Goal: Communication & Community: Ask a question

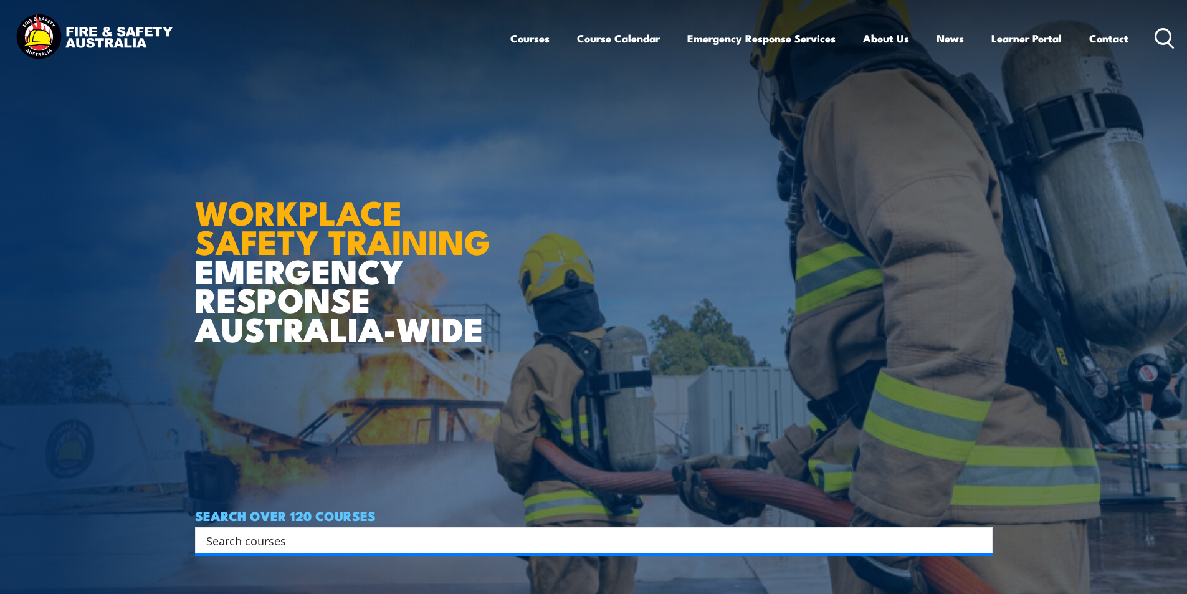
click at [1109, 42] on link "Contact" at bounding box center [1108, 38] width 39 height 33
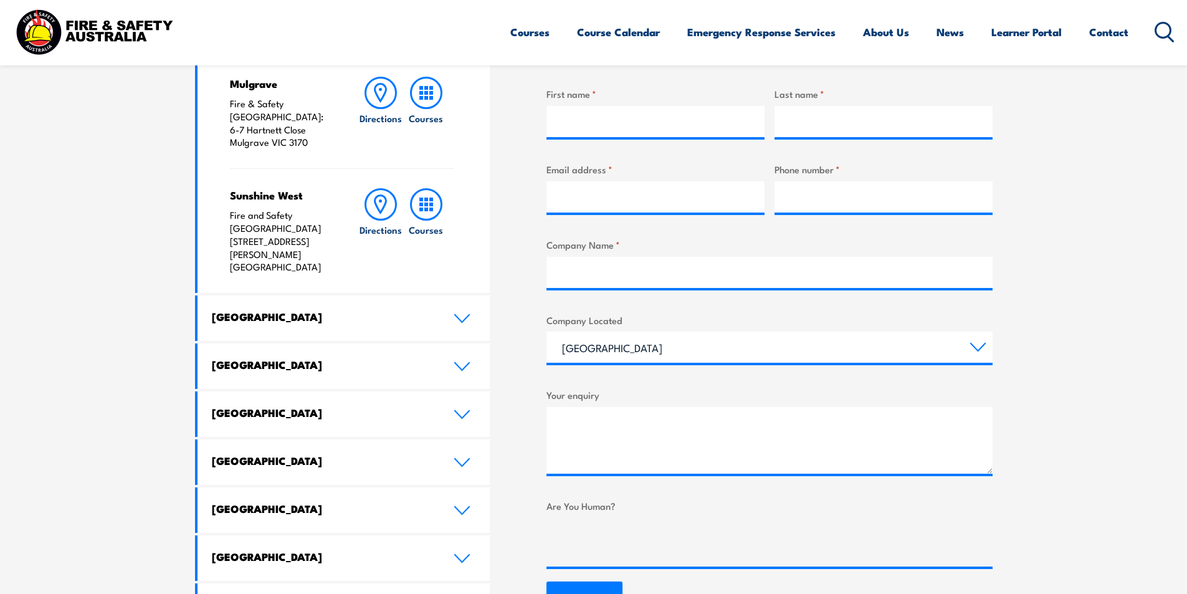
scroll to position [499, 0]
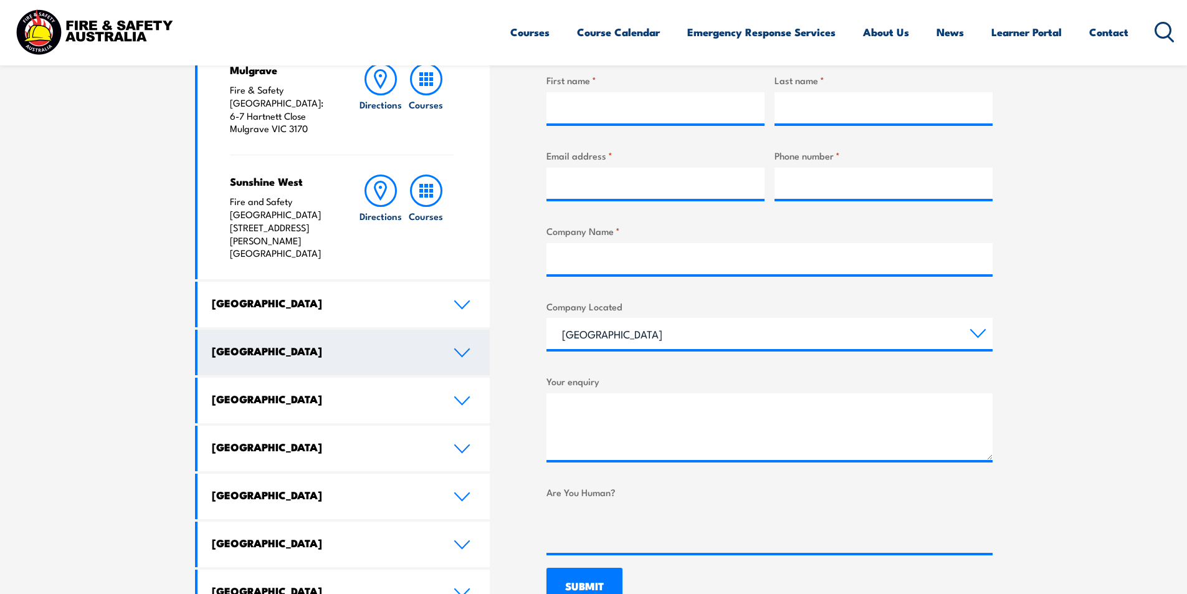
click at [318, 344] on h4 "[GEOGRAPHIC_DATA]" at bounding box center [323, 351] width 223 height 14
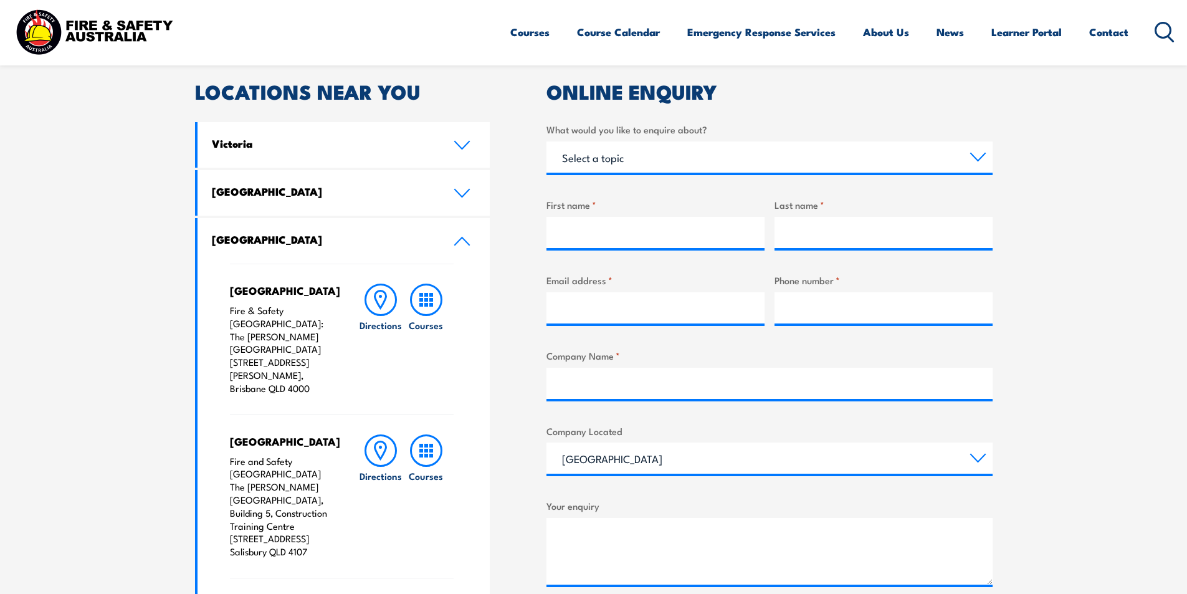
scroll to position [249, 0]
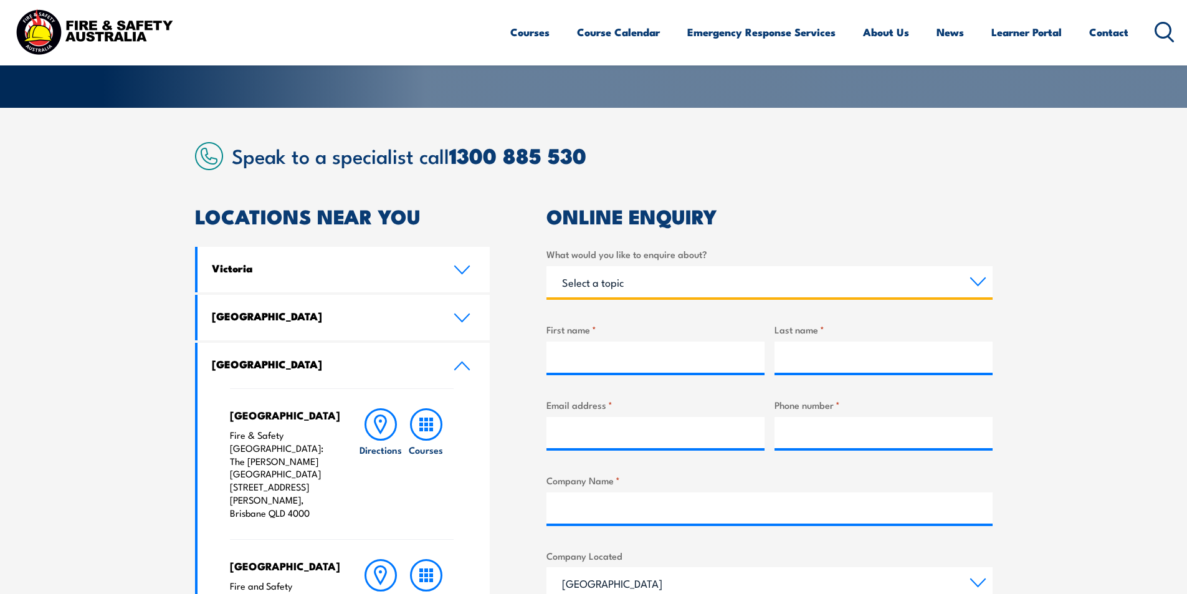
click at [649, 282] on select "Select a topic Training Emergency Response Services General Enquiry" at bounding box center [770, 281] width 446 height 31
select select "General Enquiry"
click at [547, 266] on select "Select a topic Training Emergency Response Services General Enquiry" at bounding box center [770, 281] width 446 height 31
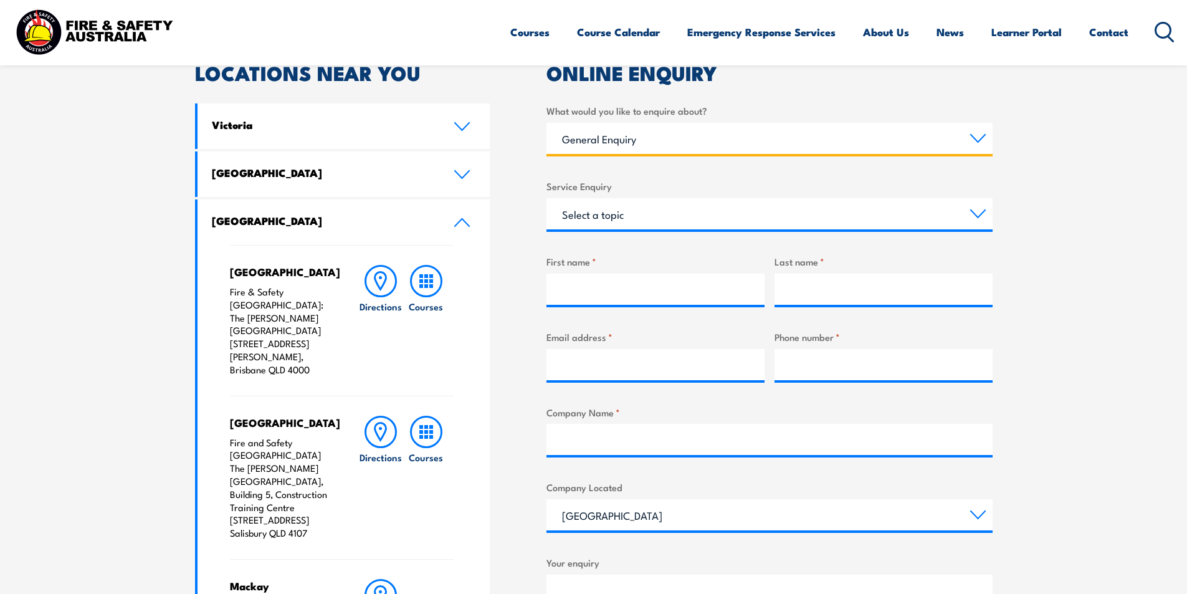
scroll to position [374, 0]
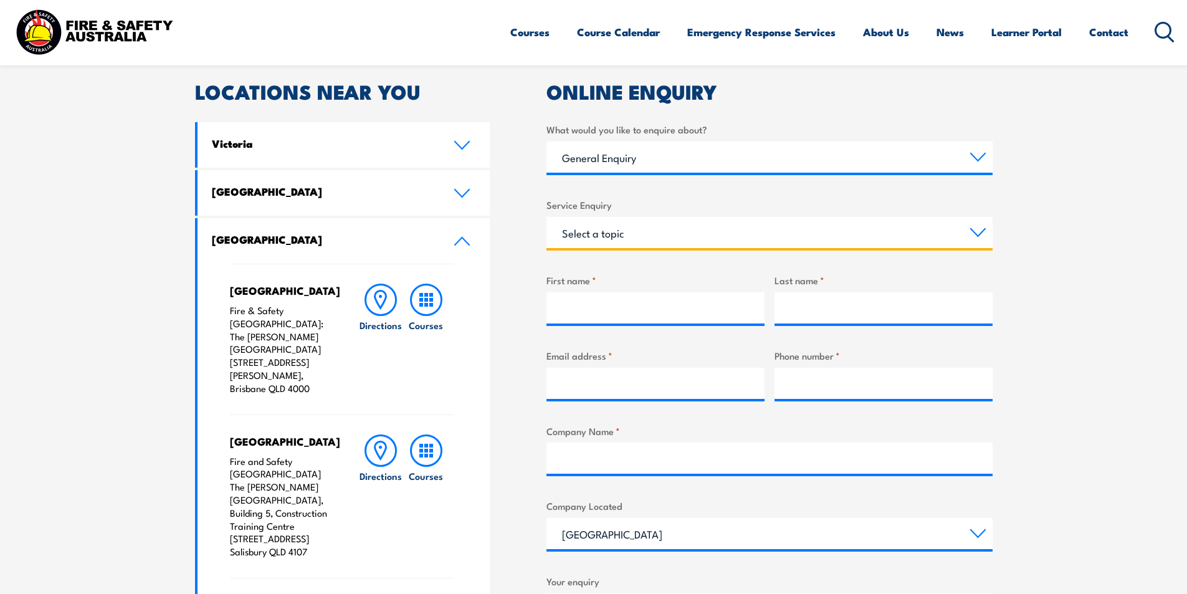
click at [619, 231] on select "Select a topic Assistance in completing an online enrolment booking Request a c…" at bounding box center [770, 232] width 446 height 31
select select "Other"
click at [547, 217] on select "Select a topic Assistance in completing an online enrolment booking Request a c…" at bounding box center [770, 232] width 446 height 31
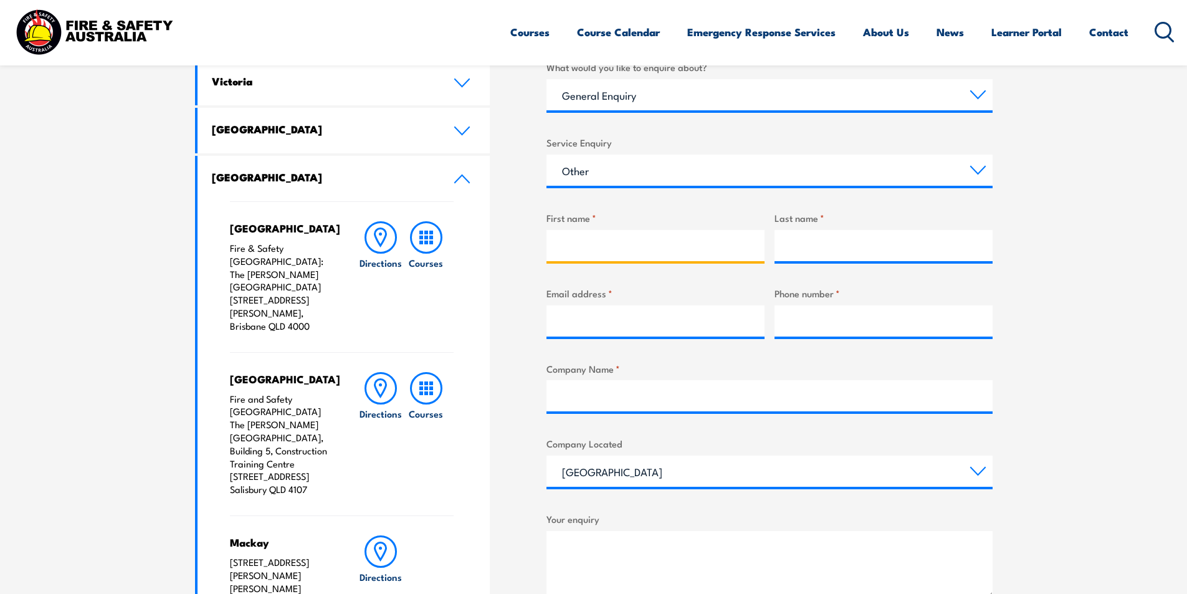
click at [623, 249] on input "First name *" at bounding box center [656, 245] width 218 height 31
type input "[PERSON_NAME]"
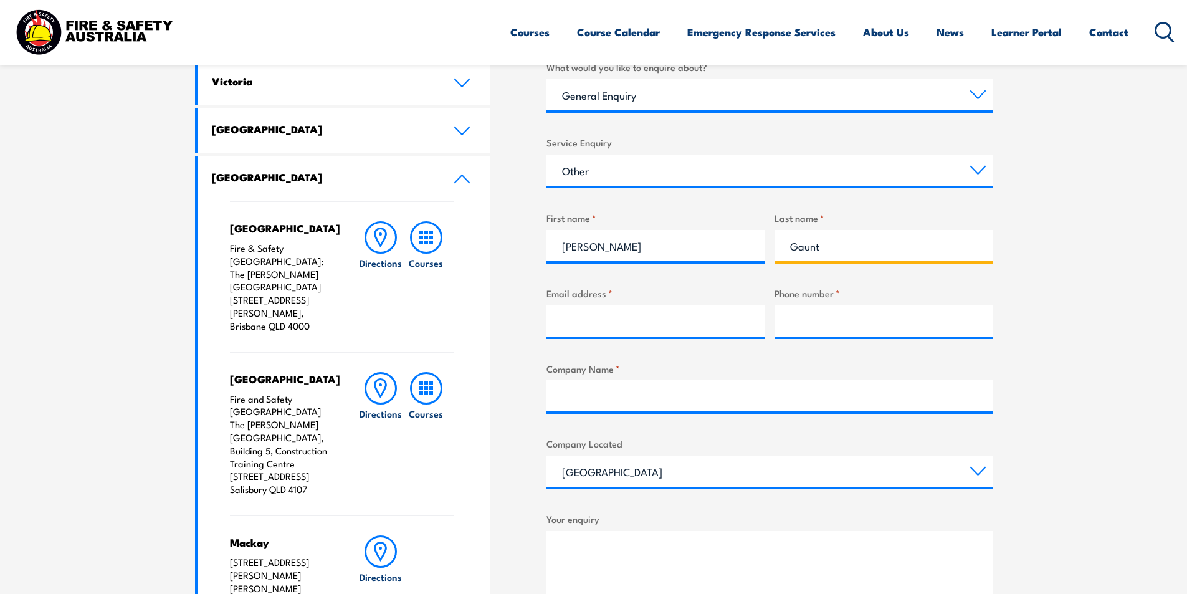
type input "Gaunt"
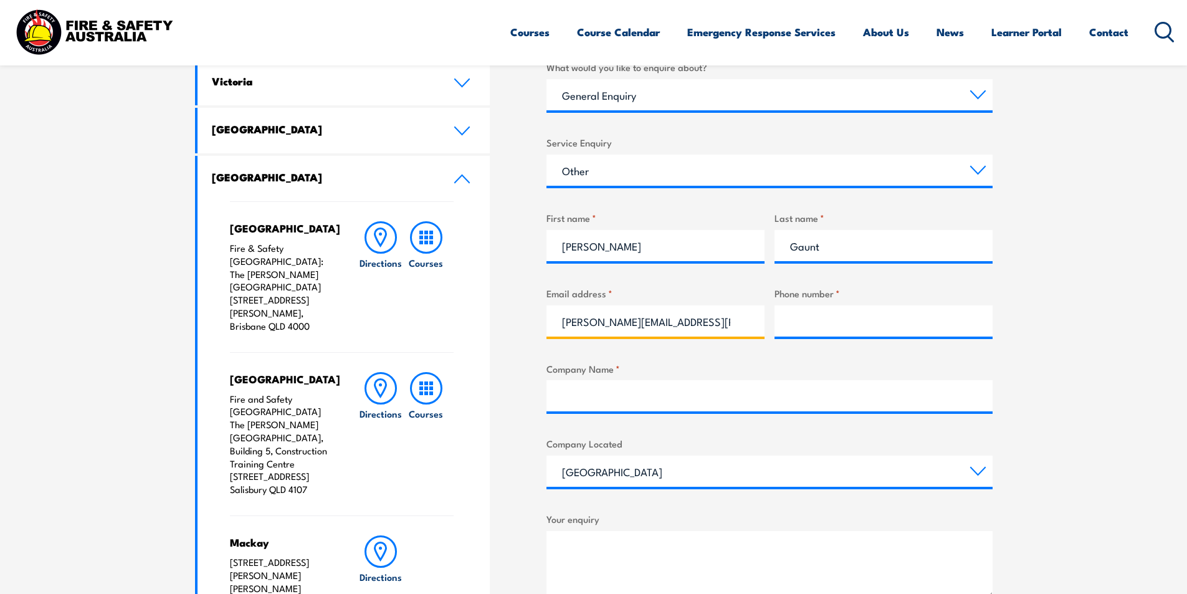
type input "[PERSON_NAME][EMAIL_ADDRESS][PERSON_NAME][DOMAIN_NAME]"
type input "0447128516"
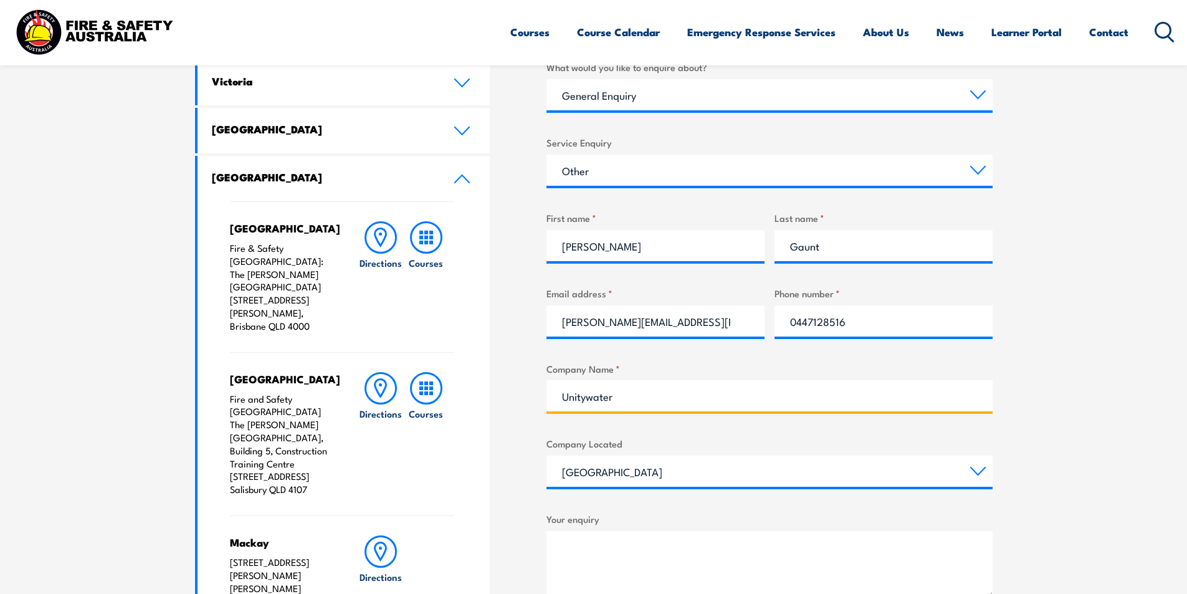
type input "Unitywater"
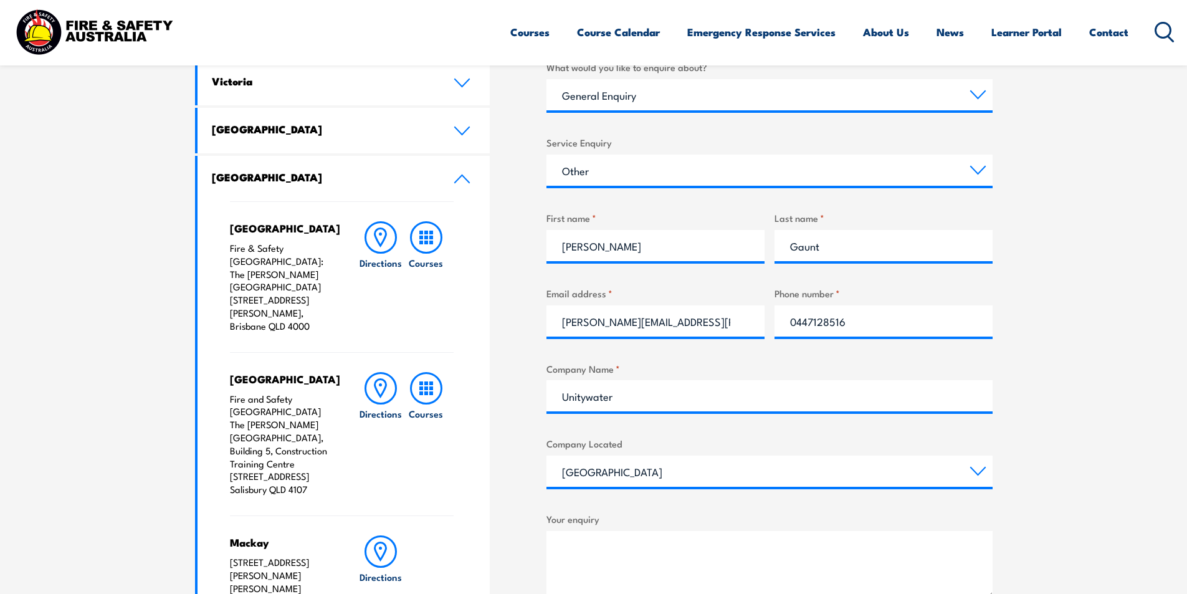
click at [598, 537] on textarea "Your enquiry" at bounding box center [770, 564] width 446 height 67
click at [626, 548] on textarea "Hello," at bounding box center [770, 564] width 446 height 67
paste textarea "My name is [PERSON_NAME] and I am from our Facilities team at [GEOGRAPHIC_DATA]…"
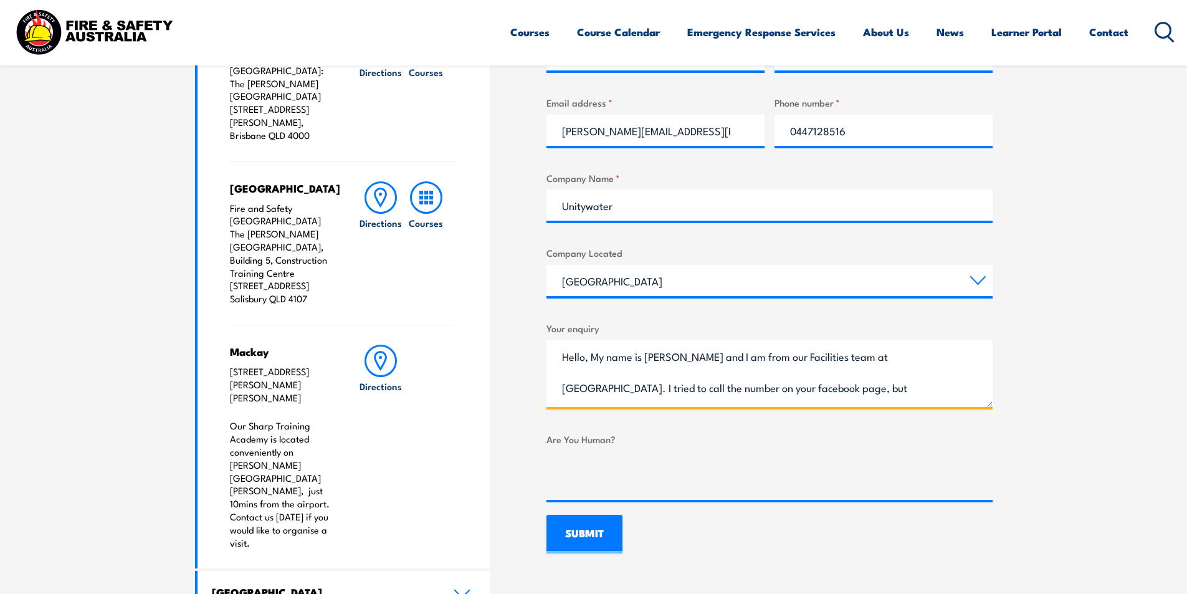
scroll to position [62, 0]
drag, startPoint x: 740, startPoint y: 356, endPoint x: 546, endPoint y: 361, distance: 193.9
click at [547, 361] on textarea "Hello, My name is [PERSON_NAME] and I am from our Facilities team at [GEOGRAPHI…" at bounding box center [770, 373] width 446 height 67
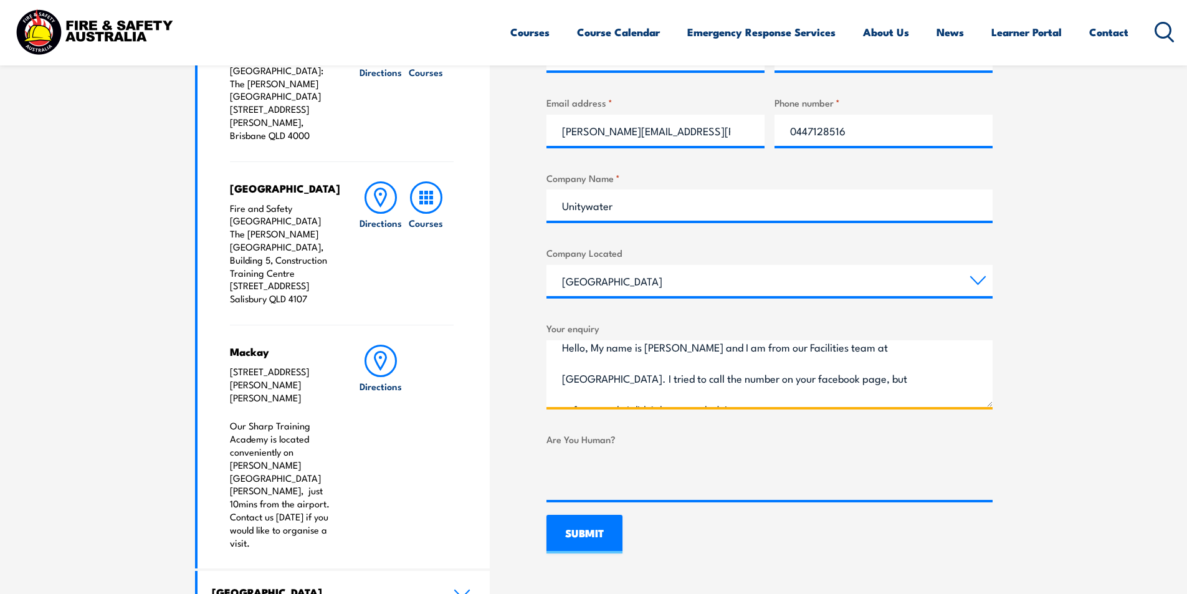
scroll to position [0, 0]
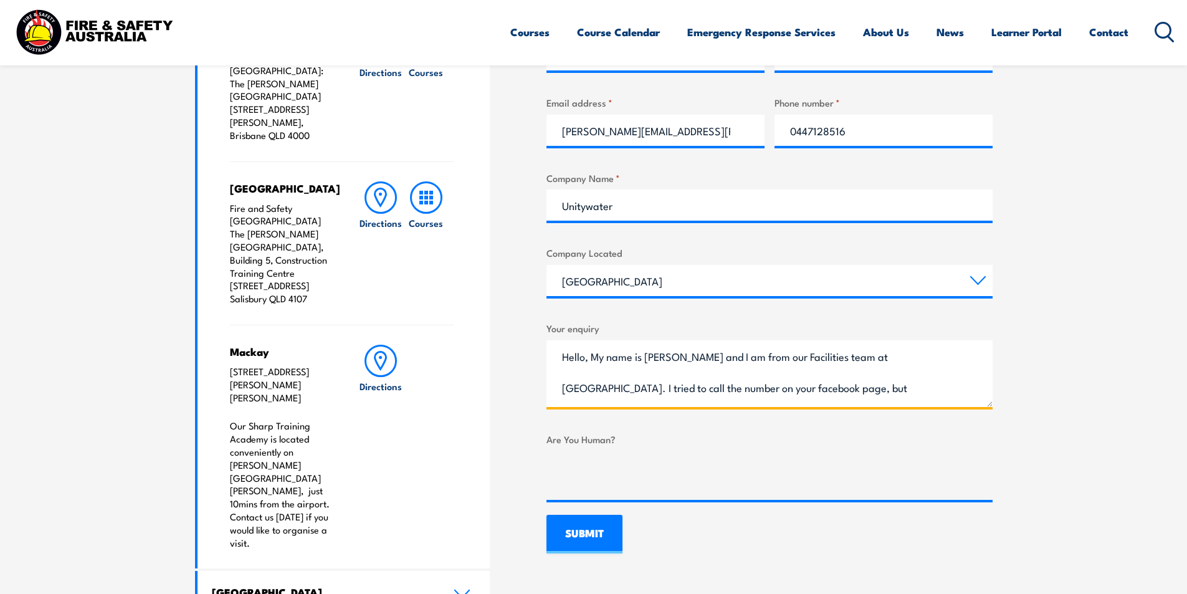
drag, startPoint x: 951, startPoint y: 351, endPoint x: 909, endPoint y: 366, distance: 44.9
click at [909, 366] on textarea "Hello, My name is [PERSON_NAME] and I am from our Facilities team at [GEOGRAPHI…" at bounding box center [770, 373] width 446 height 67
click at [561, 384] on textarea "Hello, My name is [PERSON_NAME] and I am from our Facilities team at [GEOGRAPHI…" at bounding box center [770, 373] width 446 height 67
click at [554, 389] on textarea "Hello, My name is [PERSON_NAME] and I am from our Facilities team at [GEOGRAPHI…" at bounding box center [770, 373] width 446 height 67
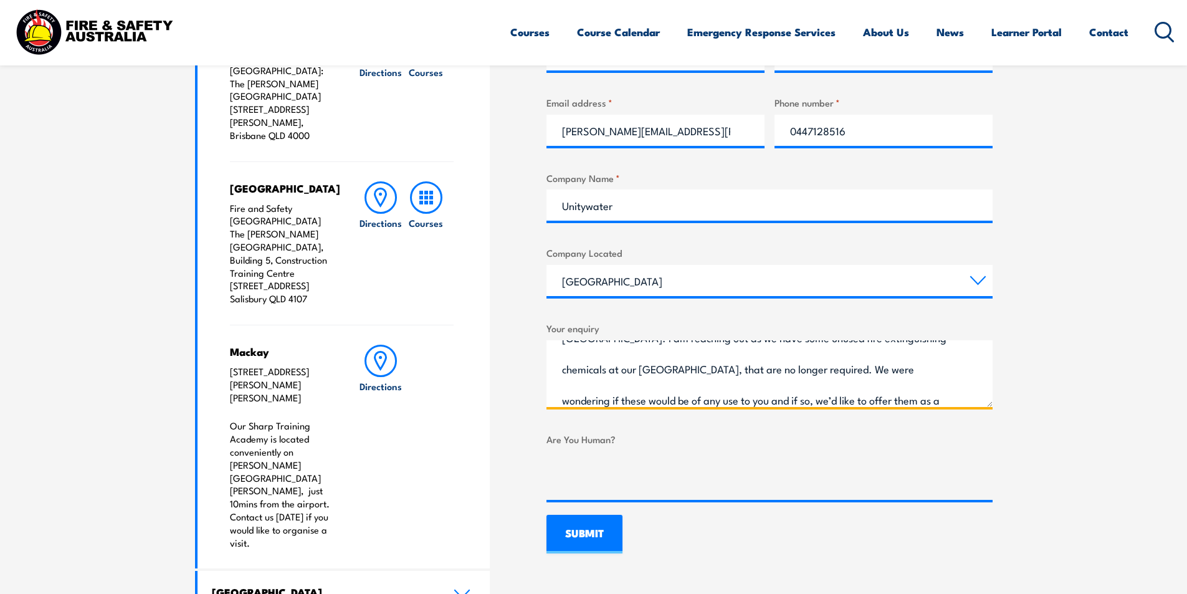
scroll to position [75, 0]
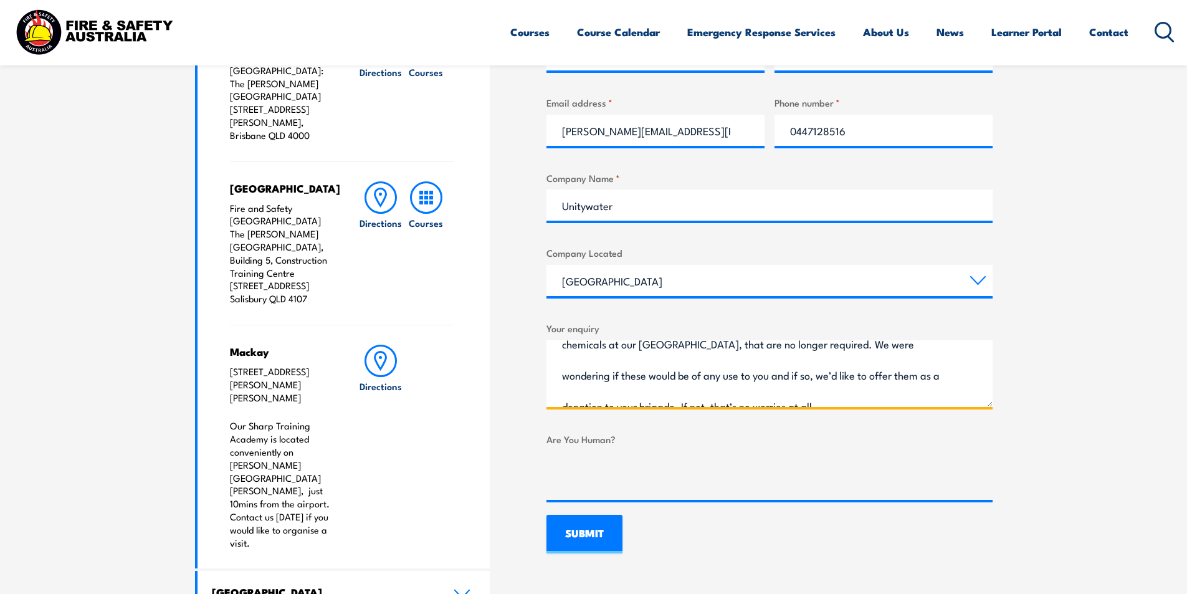
drag, startPoint x: 881, startPoint y: 376, endPoint x: 744, endPoint y: 369, distance: 136.7
click at [744, 369] on textarea "Hello, My name is [PERSON_NAME] and I am from our Facilities team at [GEOGRAPHI…" at bounding box center [770, 373] width 446 height 67
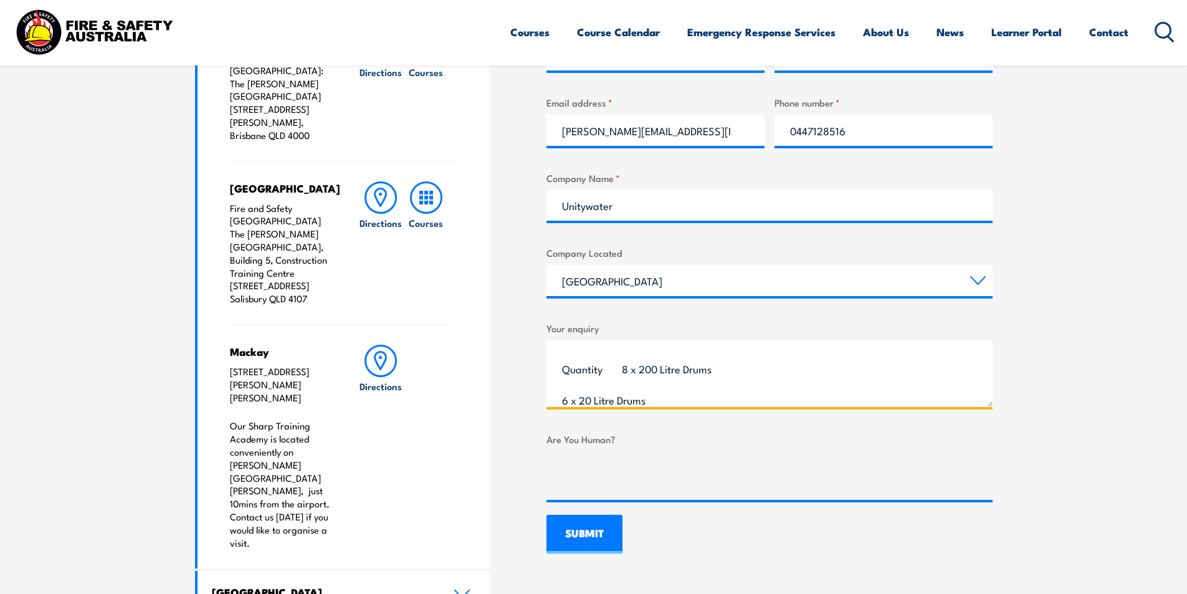
scroll to position [199, 0]
click at [564, 375] on textarea "Hello, My name is [PERSON_NAME] and I am from our Facilities team at [GEOGRAPHI…" at bounding box center [770, 373] width 446 height 67
click at [604, 347] on textarea "Hello, My name is [PERSON_NAME] and I am from our Facilities team at [GEOGRAPHI…" at bounding box center [770, 373] width 446 height 67
click at [564, 378] on textarea "Hello, My name is [PERSON_NAME] and I am from our Facilities team at [GEOGRAPHI…" at bounding box center [770, 373] width 446 height 67
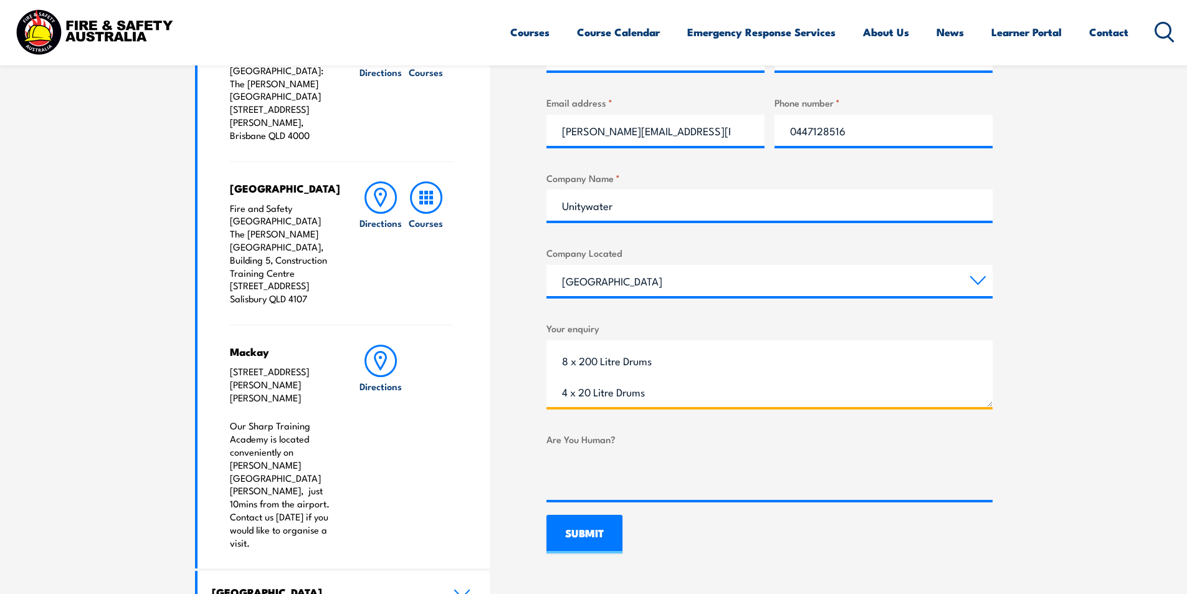
scroll to position [276, 0]
click at [630, 368] on textarea "Hello, My name is [PERSON_NAME] and I am from our Facilities team at [GEOGRAPHI…" at bounding box center [770, 373] width 446 height 67
click at [561, 393] on textarea "Hello, My name is [PERSON_NAME] and I am from our Facilities team at [GEOGRAPHI…" at bounding box center [770, 373] width 446 height 67
click at [561, 390] on textarea "Hello, My name is [PERSON_NAME] and I am from our Facilities team at [GEOGRAPHI…" at bounding box center [770, 373] width 446 height 67
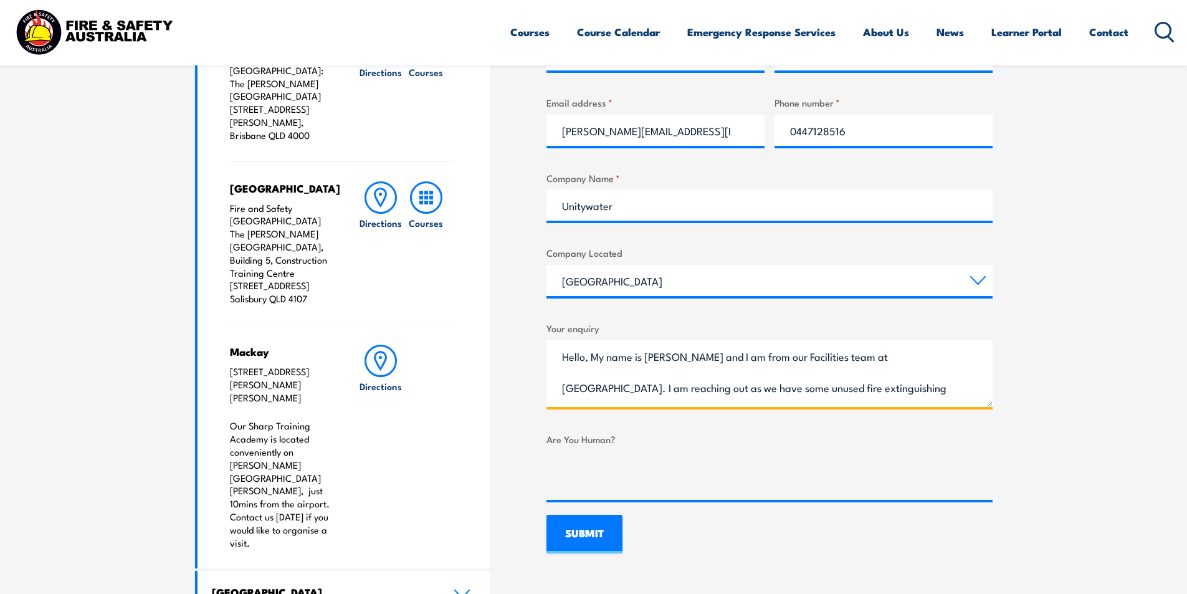
click at [929, 358] on textarea "Hello, My name is [PERSON_NAME] and I am from our Facilities team at [GEOGRAPHI…" at bounding box center [770, 373] width 446 height 67
click at [986, 398] on textarea "Hello, My name is [PERSON_NAME] and I am from our Facilities team at [GEOGRAPHI…" at bounding box center [770, 373] width 446 height 67
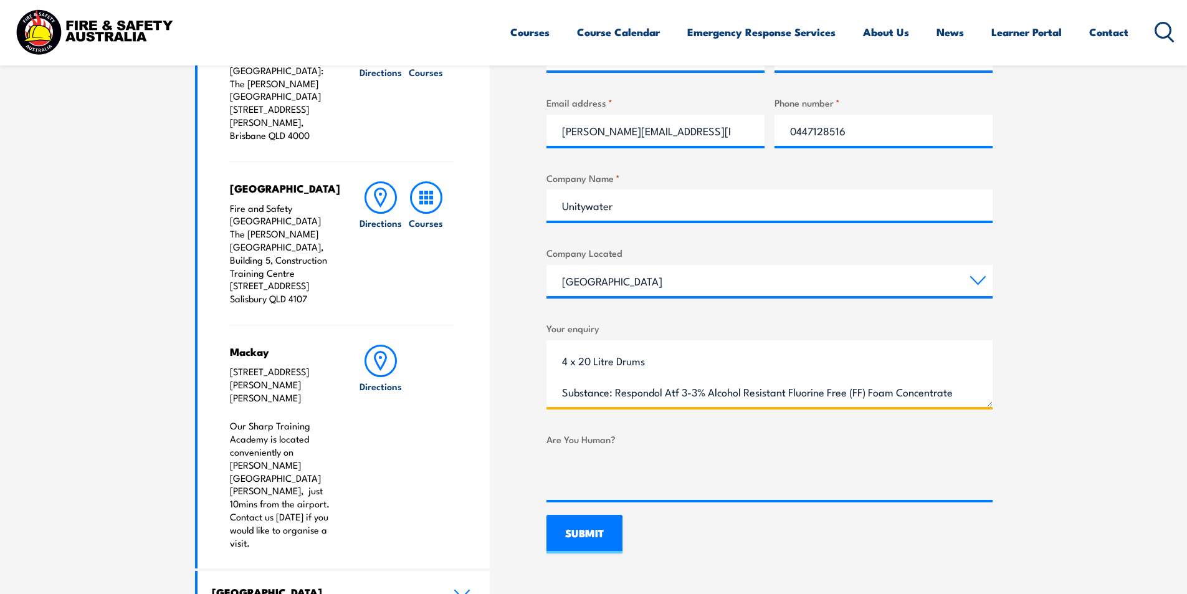
scroll to position [276, 0]
click at [708, 392] on textarea "Hello, My name is [PERSON_NAME] and I am from our Facilities team at [GEOGRAPHI…" at bounding box center [770, 373] width 446 height 67
type textarea "Hello, My name is [PERSON_NAME] and I am from our Facilities team at [GEOGRAPHI…"
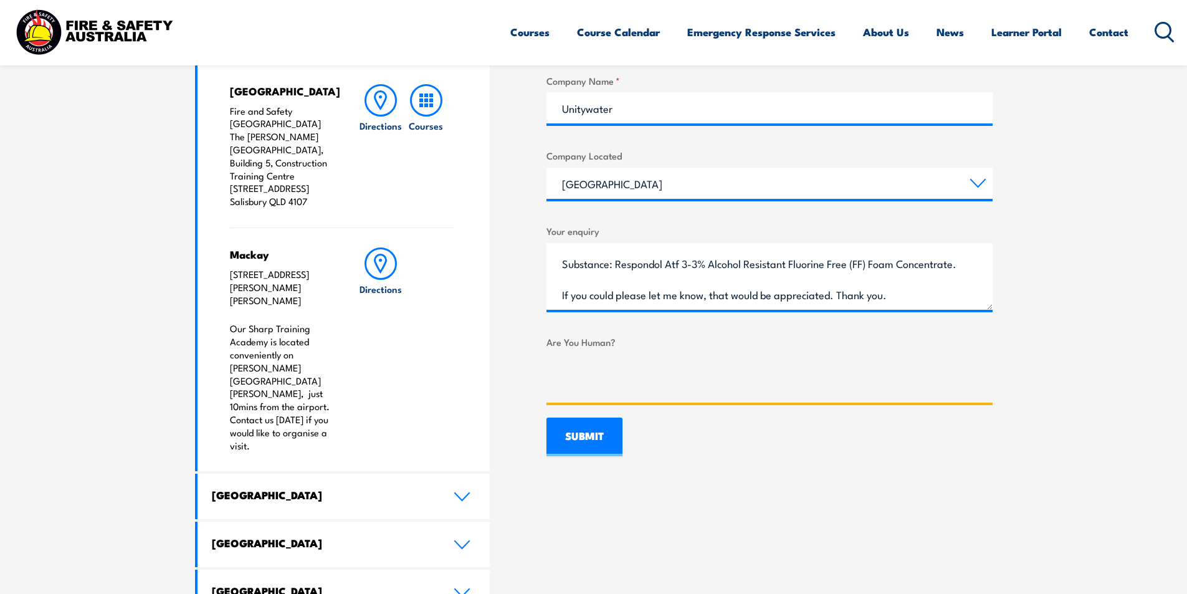
scroll to position [752, 0]
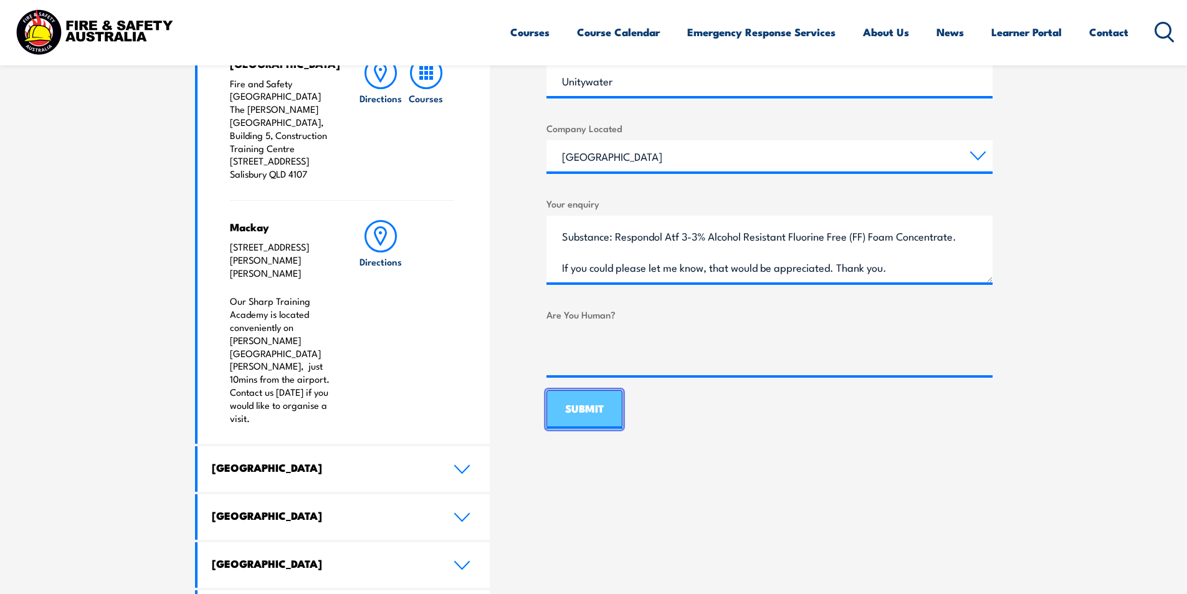
click at [582, 408] on input "SUBMIT" at bounding box center [585, 409] width 76 height 39
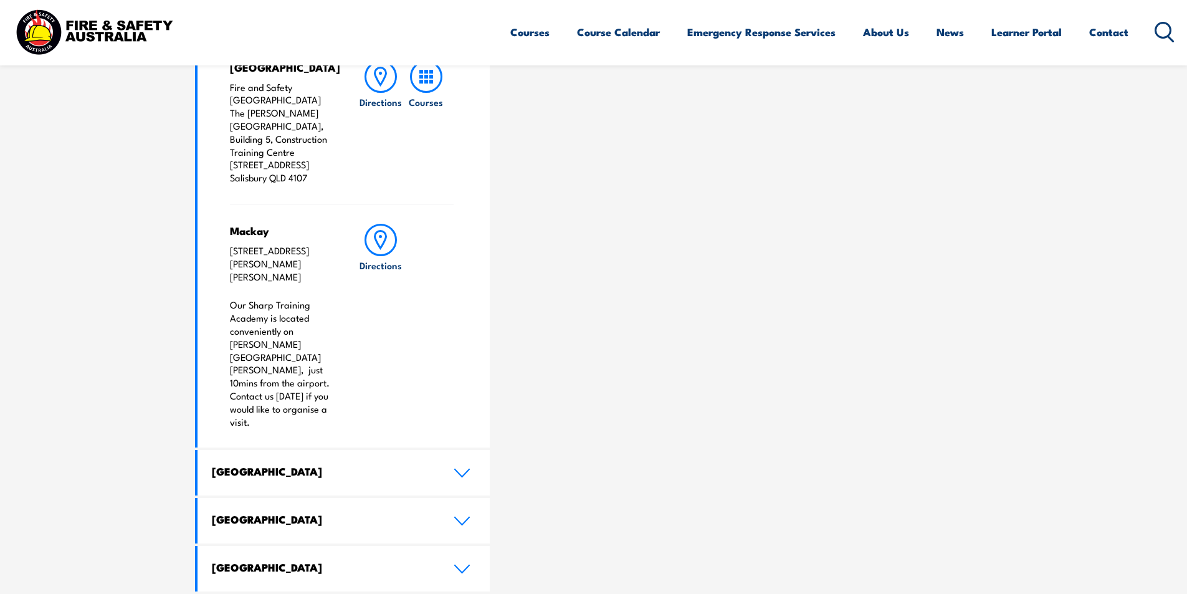
scroll to position [627, 0]
